Goal: Use online tool/utility: Utilize a website feature to perform a specific function

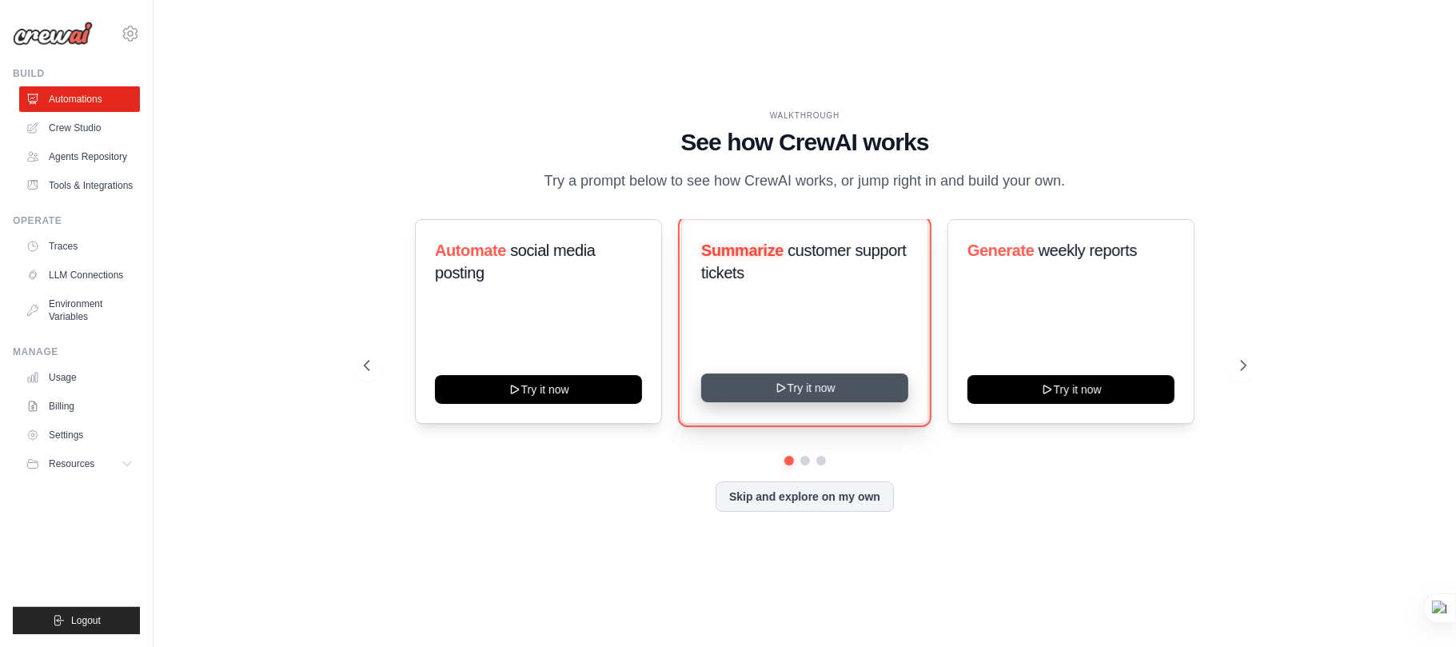
click at [829, 382] on button "Try it now" at bounding box center [804, 387] width 207 height 29
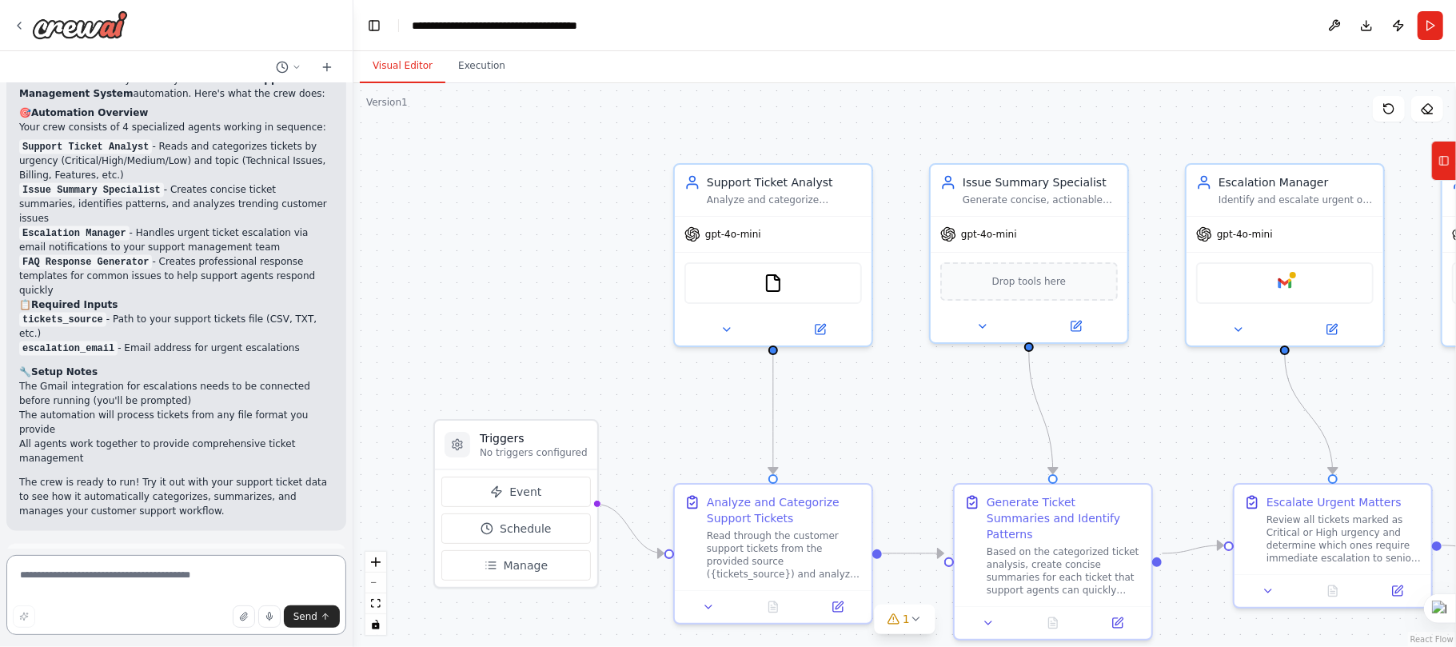
scroll to position [1725, 0]
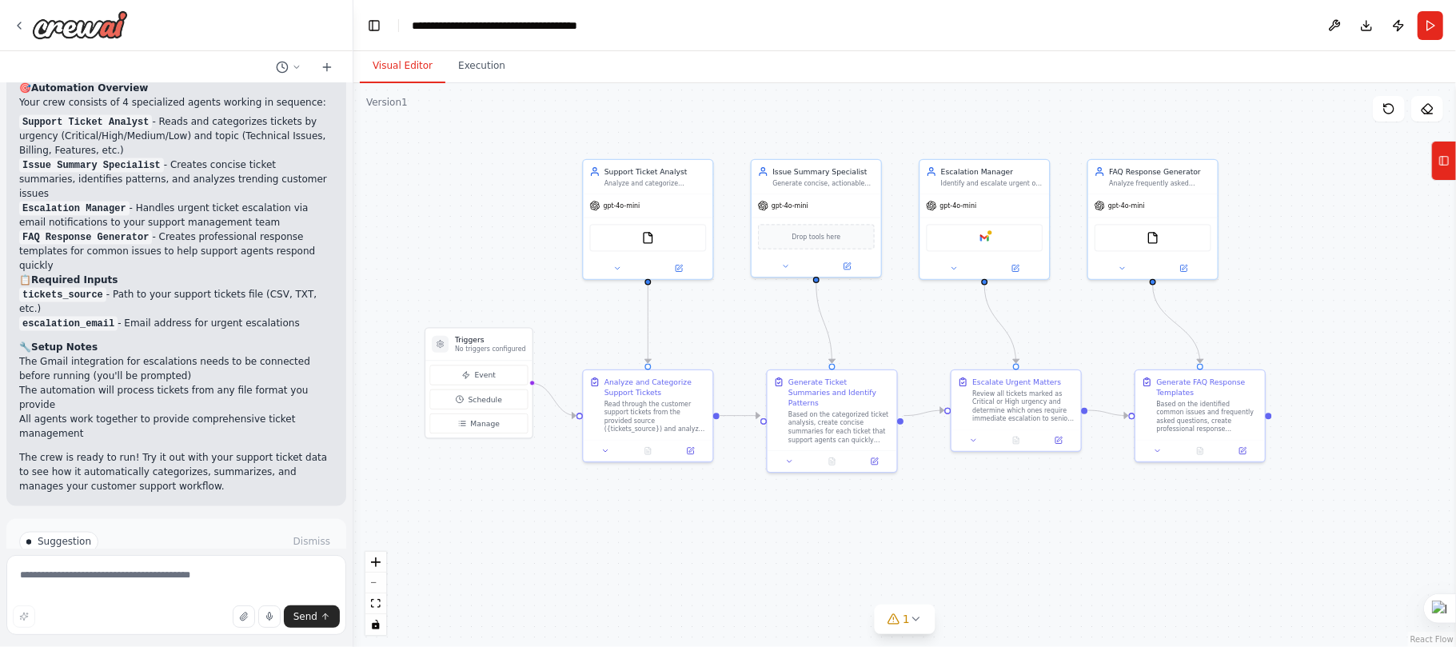
drag, startPoint x: 880, startPoint y: 390, endPoint x: 812, endPoint y: 326, distance: 92.8
click at [812, 326] on div ".deletable-edge-delete-btn { width: 20px; height: 20px; border: 0px solid #ffff…" at bounding box center [904, 365] width 1103 height 564
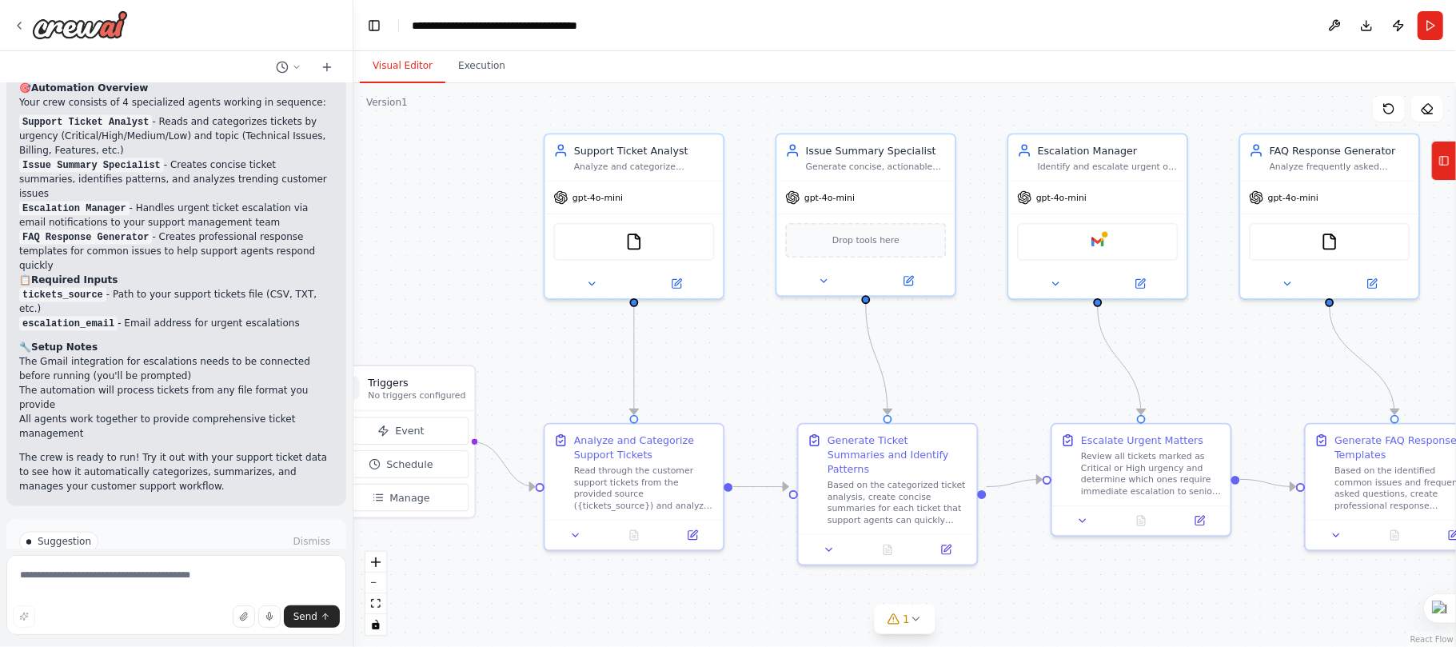
drag, startPoint x: 784, startPoint y: 334, endPoint x: 785, endPoint y: 379, distance: 44.8
click at [785, 379] on div ".deletable-edge-delete-btn { width: 20px; height: 20px; border: 0px solid #ffff…" at bounding box center [904, 365] width 1103 height 564
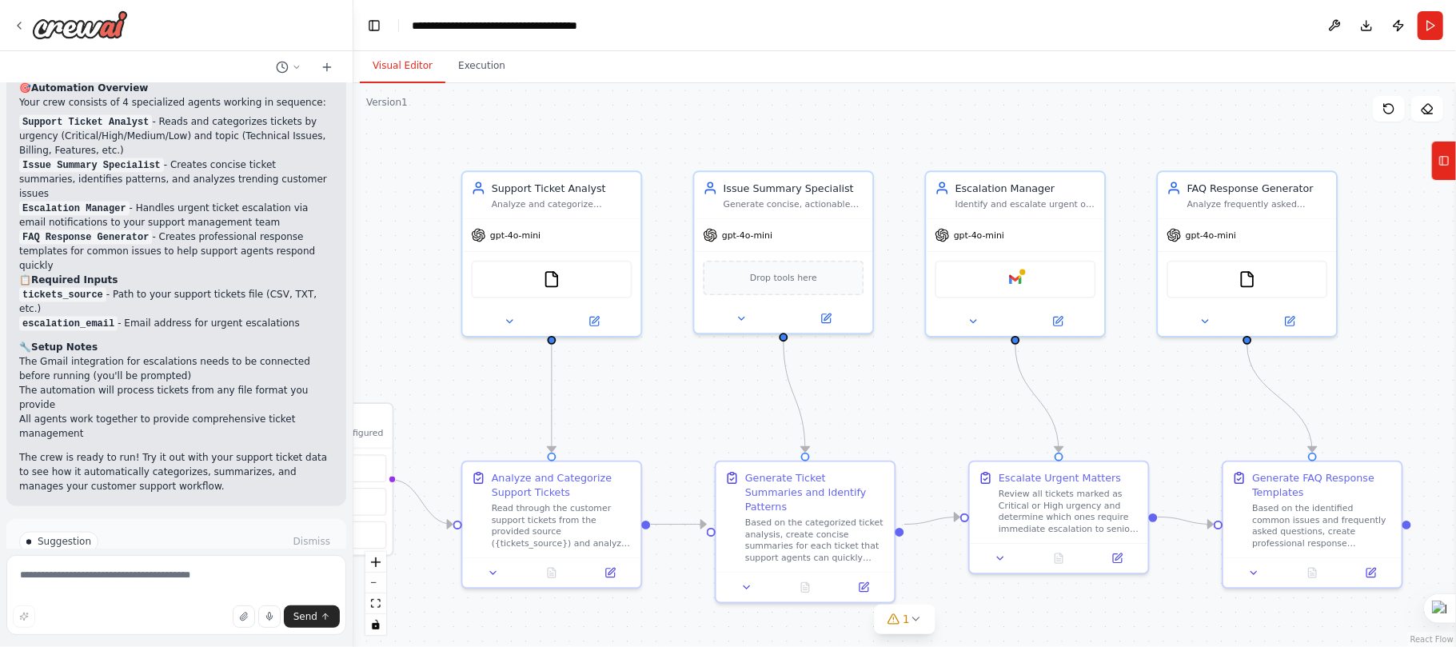
drag, startPoint x: 1100, startPoint y: 379, endPoint x: 1018, endPoint y: 417, distance: 90.5
click at [1018, 417] on div ".deletable-edge-delete-btn { width: 20px; height: 20px; border: 0px solid #ffff…" at bounding box center [904, 365] width 1103 height 564
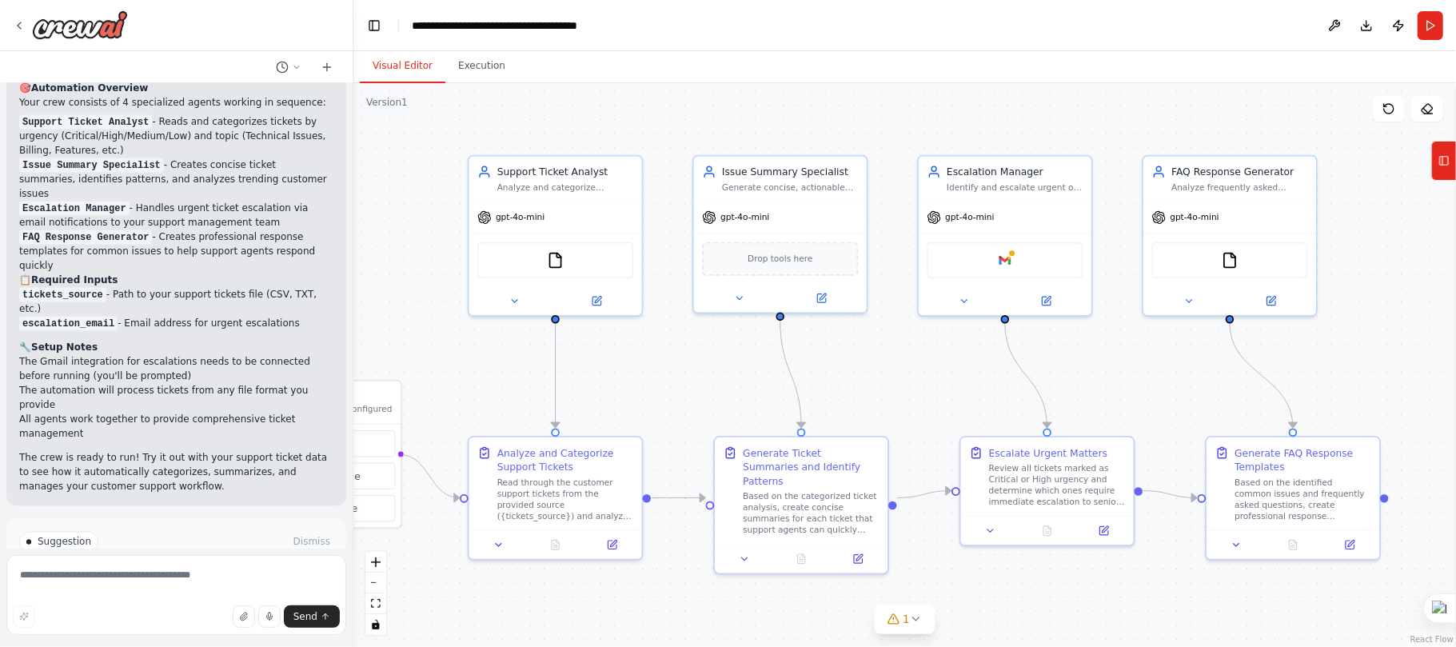
drag, startPoint x: 1220, startPoint y: 427, endPoint x: 1210, endPoint y: 404, distance: 25.4
click at [1210, 404] on div ".deletable-edge-delete-btn { width: 20px; height: 20px; border: 0px solid #ffff…" at bounding box center [904, 365] width 1103 height 564
click at [1430, 27] on button "Run" at bounding box center [1431, 25] width 26 height 29
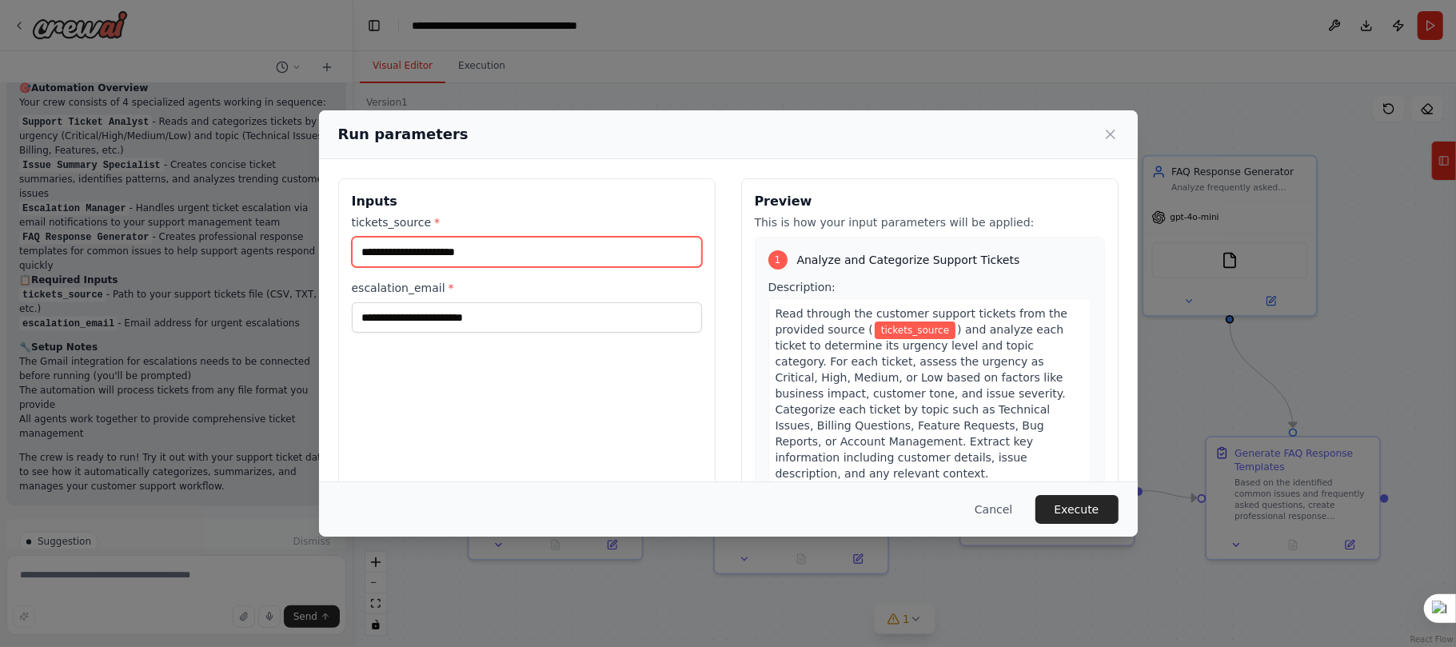
click at [469, 259] on input "tickets_source *" at bounding box center [527, 252] width 350 height 30
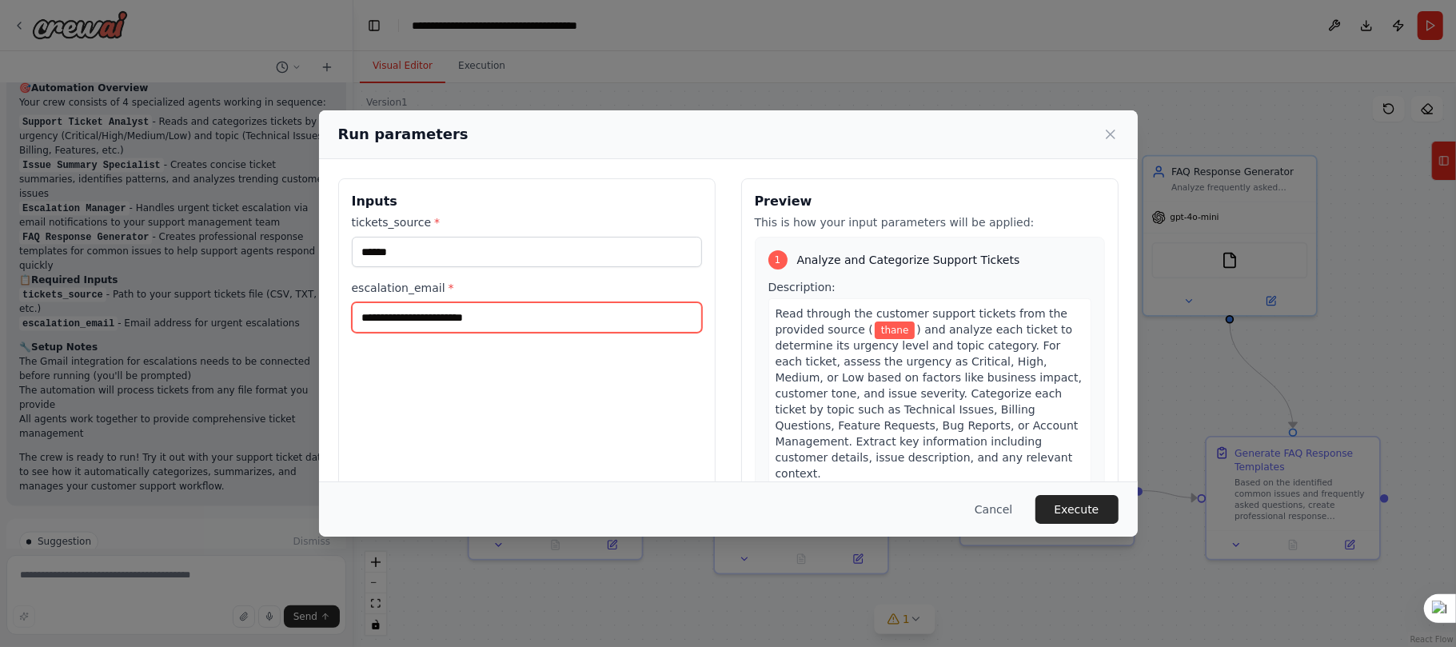
click at [387, 328] on input "escalation_email *" at bounding box center [527, 317] width 350 height 30
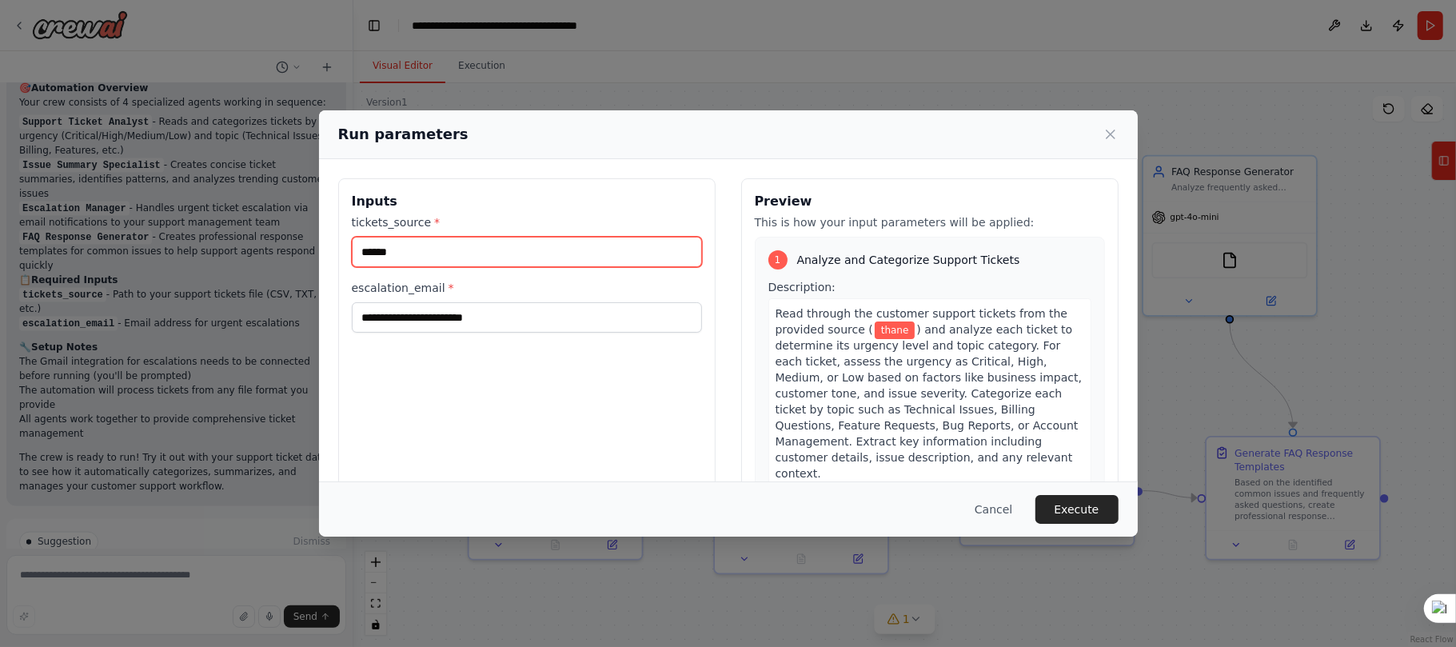
click at [442, 238] on input "*****" at bounding box center [527, 252] width 350 height 30
type input "*"
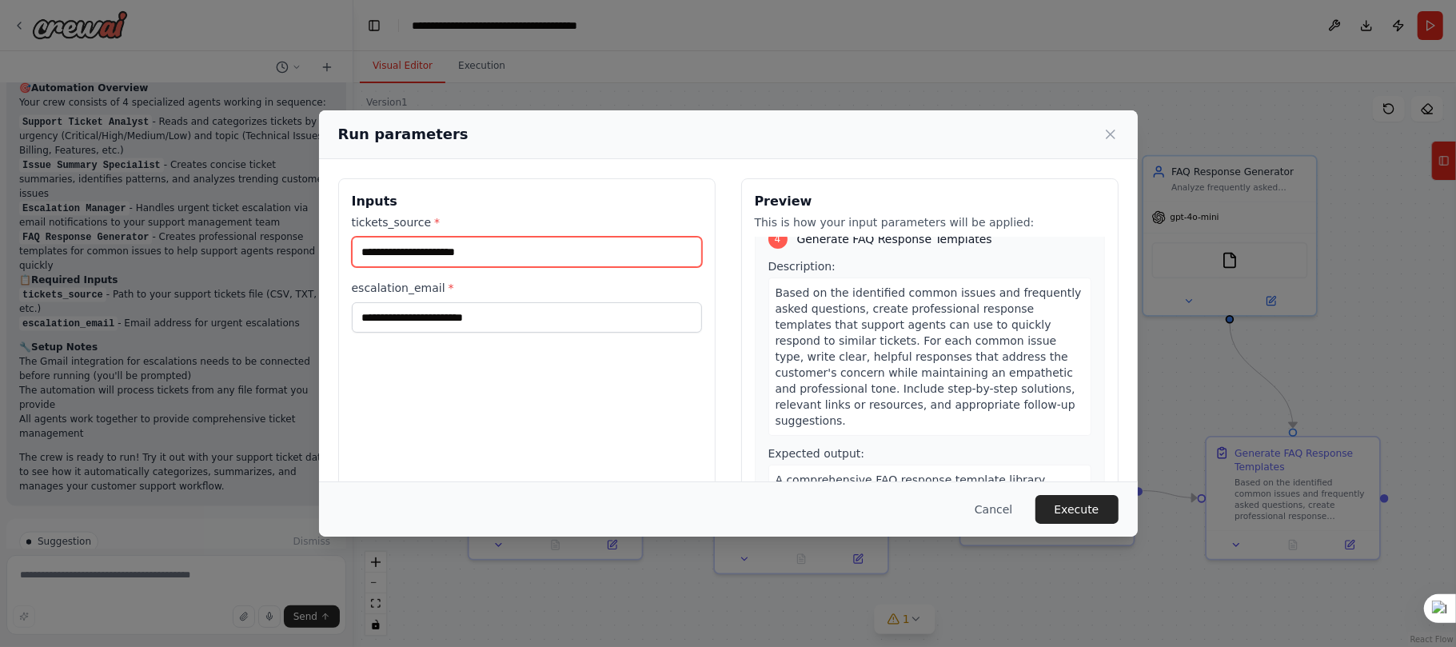
scroll to position [1244, 0]
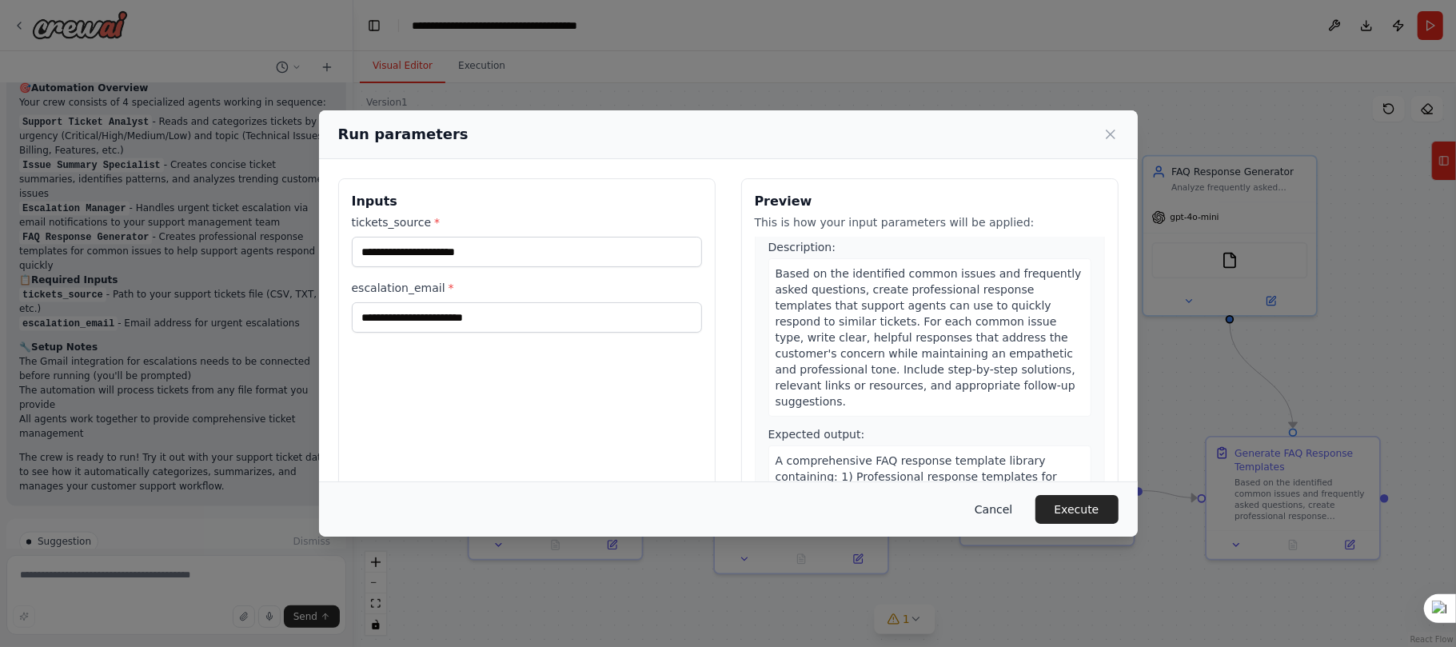
click at [1011, 507] on button "Cancel" at bounding box center [993, 509] width 63 height 29
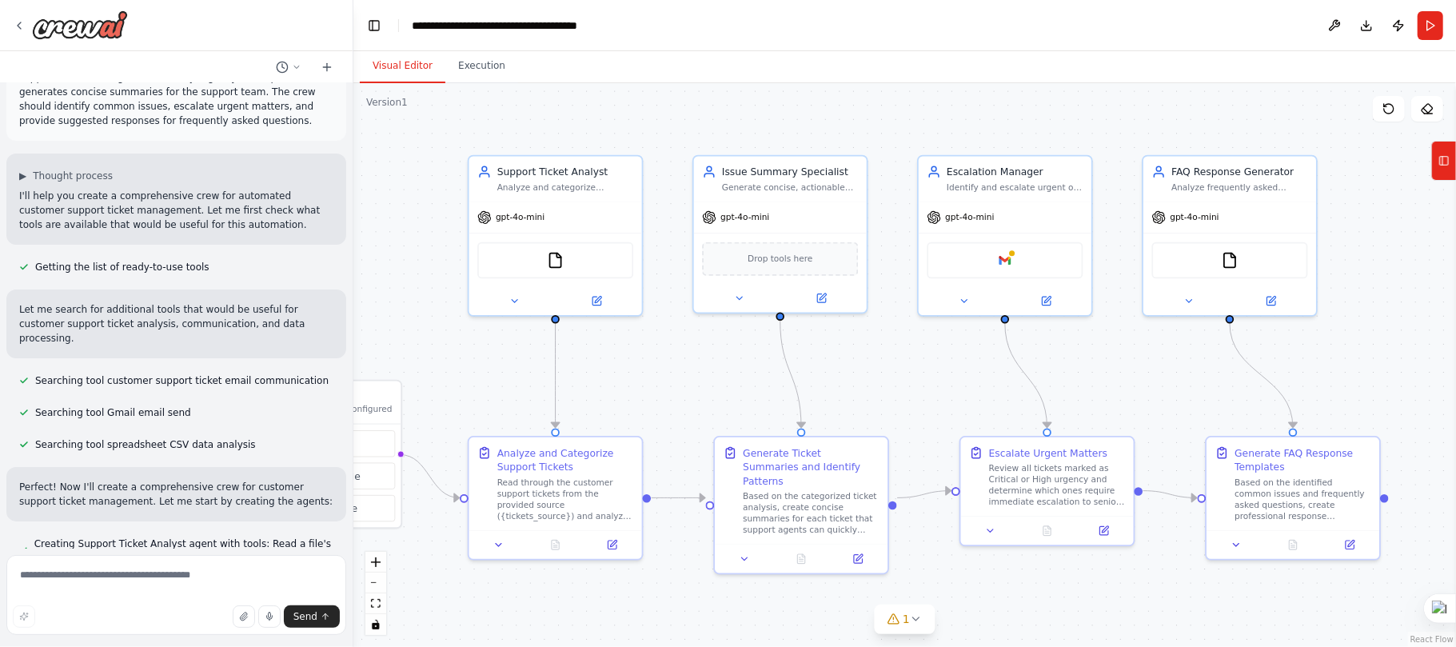
scroll to position [0, 0]
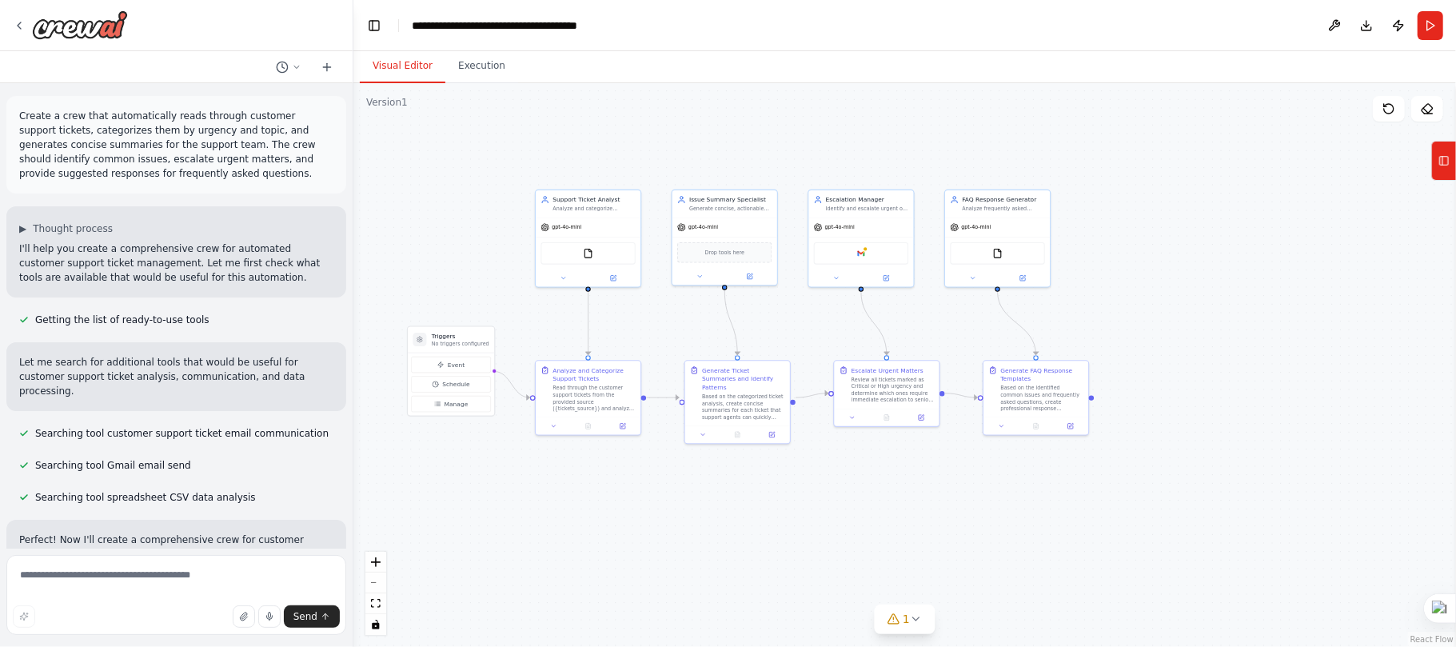
click at [1114, 267] on div ".deletable-edge-delete-btn { width: 20px; height: 20px; border: 0px solid #ffff…" at bounding box center [904, 365] width 1103 height 564
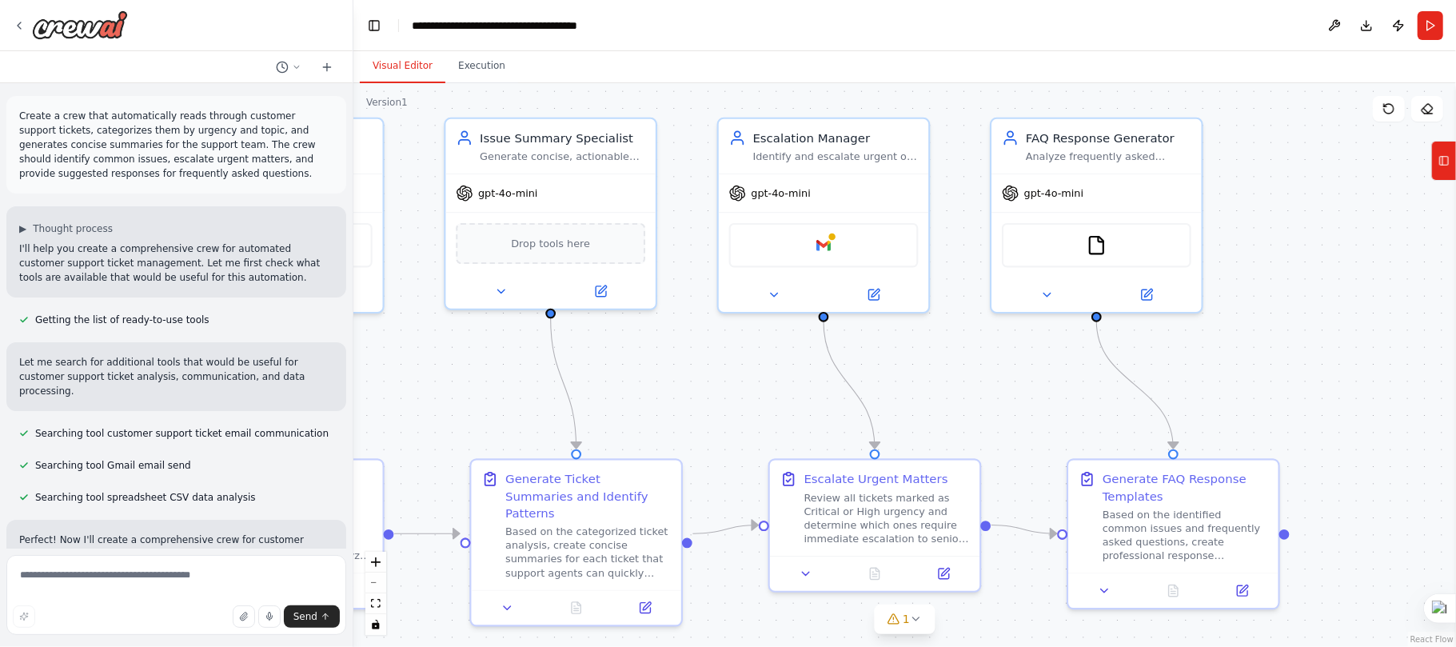
drag, startPoint x: 842, startPoint y: 395, endPoint x: 1057, endPoint y: 401, distance: 215.2
click at [1057, 401] on div ".deletable-edge-delete-btn { width: 20px; height: 20px; border: 0px solid #ffff…" at bounding box center [904, 365] width 1103 height 564
click at [876, 297] on button at bounding box center [873, 291] width 97 height 21
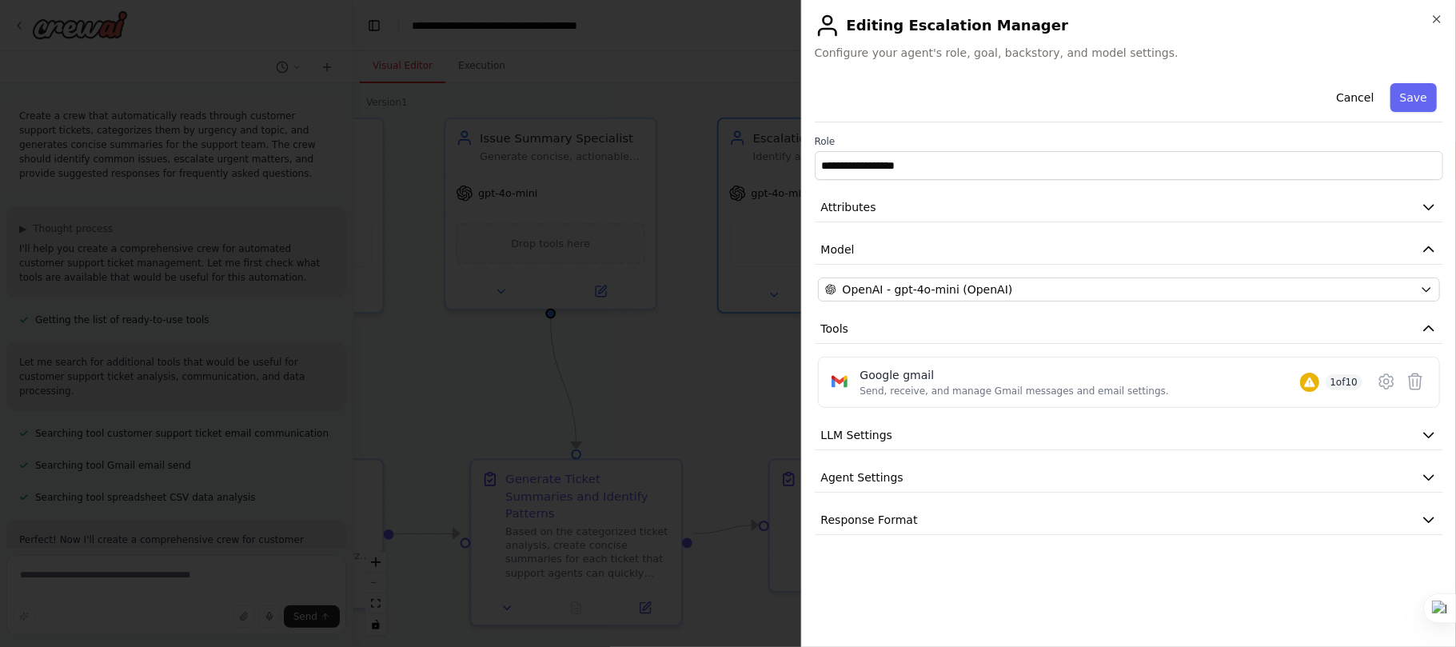
click at [1428, 14] on h2 "Editing Escalation Manager" at bounding box center [1129, 26] width 628 height 26
click at [1444, 14] on div "**********" at bounding box center [1128, 323] width 655 height 647
click at [1431, 20] on icon "button" at bounding box center [1436, 19] width 13 height 13
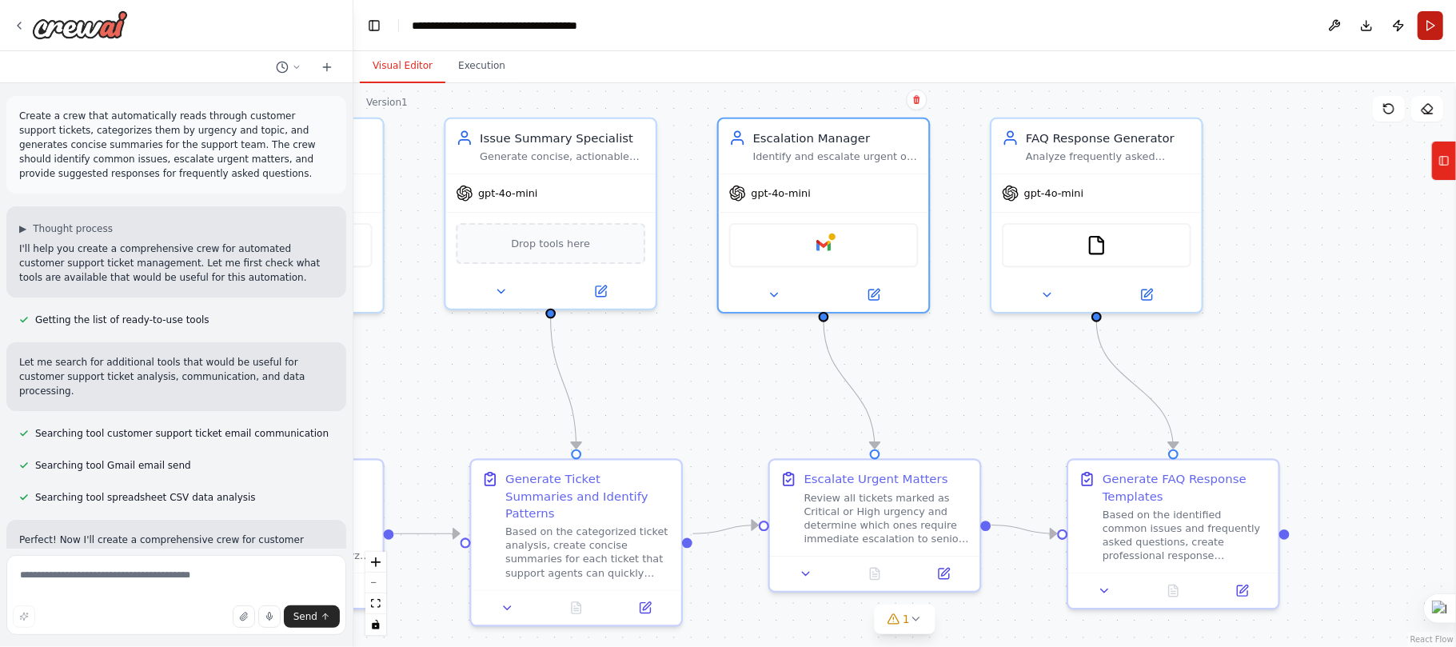
click at [1439, 26] on button "Run" at bounding box center [1431, 25] width 26 height 29
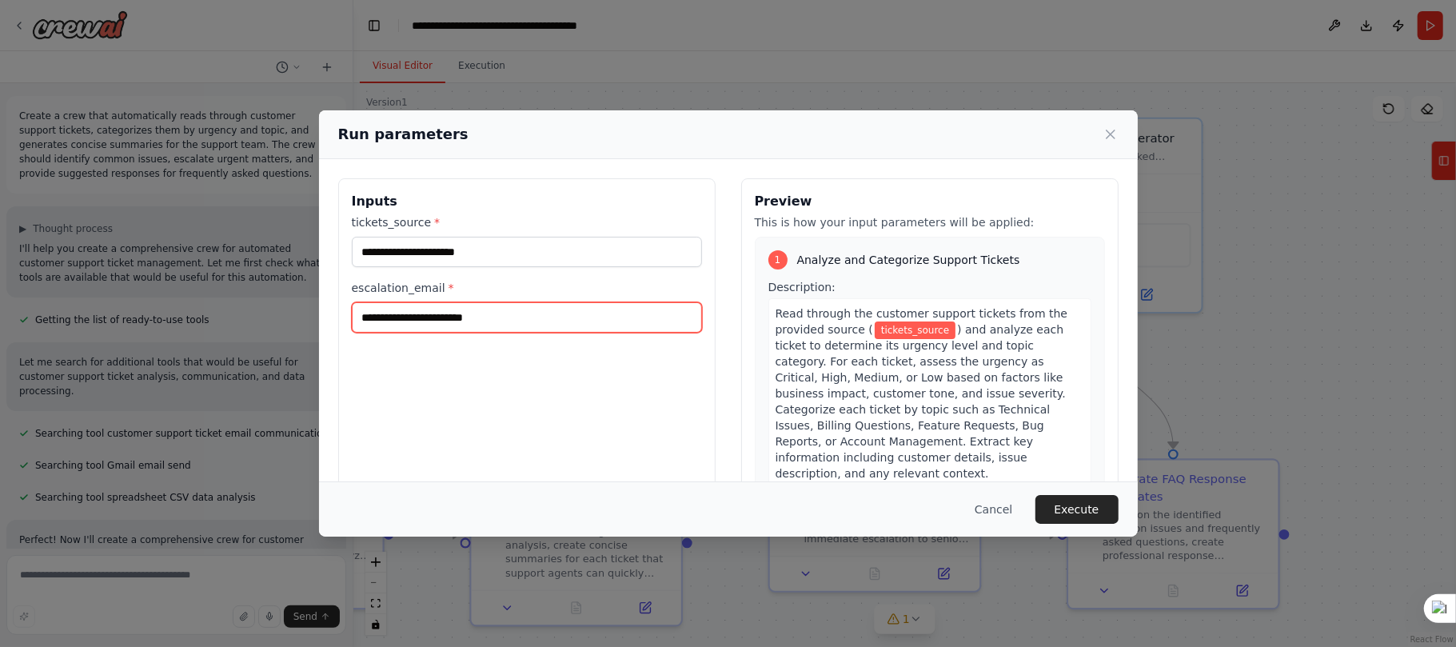
click at [410, 324] on input "escalation_email *" at bounding box center [527, 317] width 350 height 30
click at [1005, 509] on button "Cancel" at bounding box center [993, 509] width 63 height 29
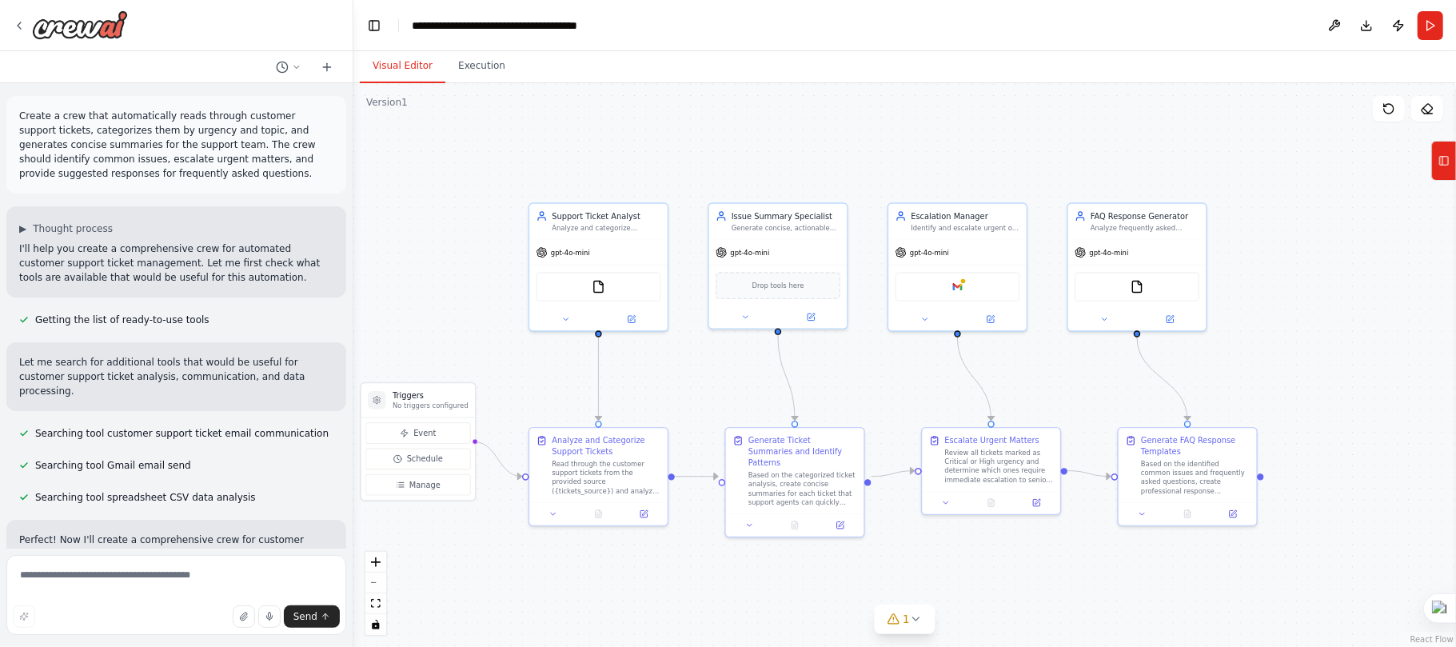
drag, startPoint x: 544, startPoint y: 438, endPoint x: 701, endPoint y: 395, distance: 163.3
click at [701, 395] on div ".deletable-edge-delete-btn { width: 20px; height: 20px; border: 0px solid #ffff…" at bounding box center [904, 365] width 1103 height 564
